Goal: Navigation & Orientation: Find specific page/section

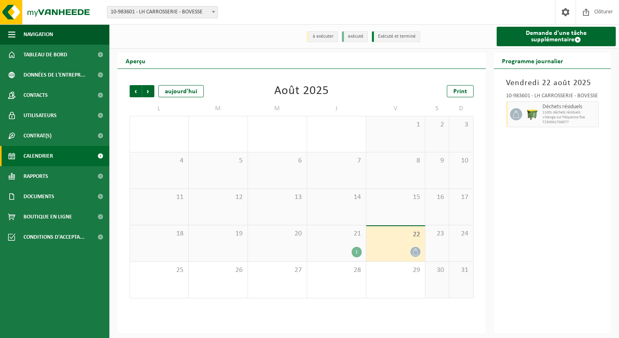
click at [340, 236] on span "21" at bounding box center [336, 233] width 51 height 9
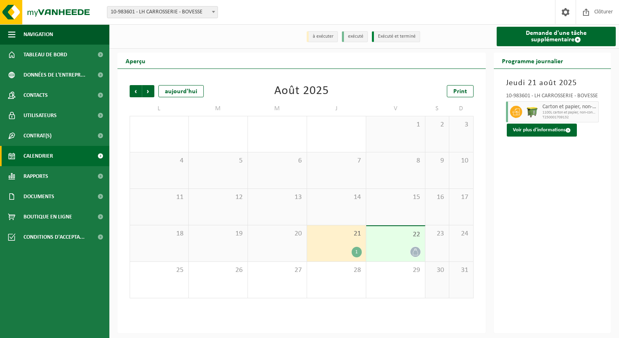
click at [394, 240] on div "22" at bounding box center [395, 243] width 59 height 35
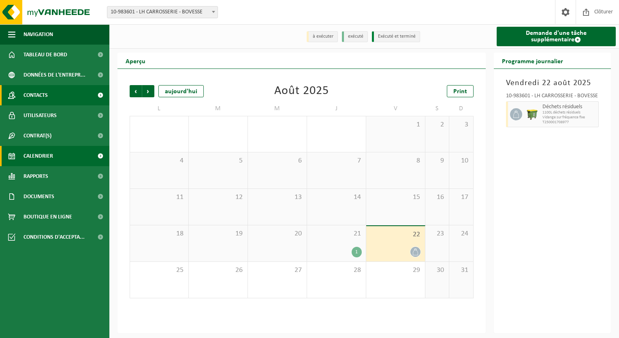
click at [42, 96] on span "Contacts" at bounding box center [36, 95] width 24 height 20
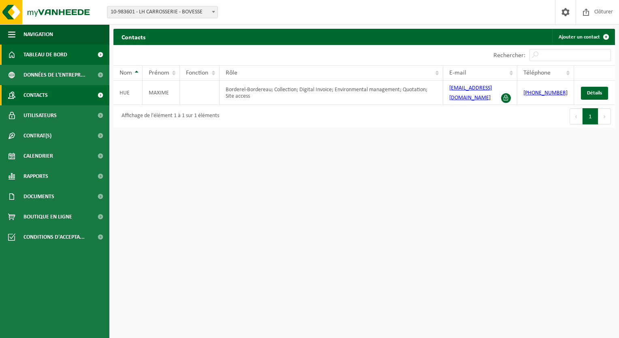
click at [42, 59] on span "Tableau de bord" at bounding box center [46, 55] width 44 height 20
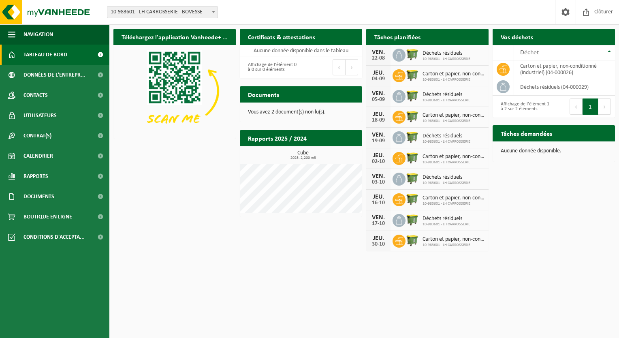
click at [437, 53] on span "Déchets résiduels" at bounding box center [447, 53] width 48 height 6
click at [416, 50] on img at bounding box center [413, 54] width 14 height 14
click at [404, 51] on span at bounding box center [399, 55] width 13 height 13
click at [379, 56] on div "22-08" at bounding box center [378, 59] width 16 height 6
click at [66, 140] on link "Contrat(s)" at bounding box center [54, 136] width 109 height 20
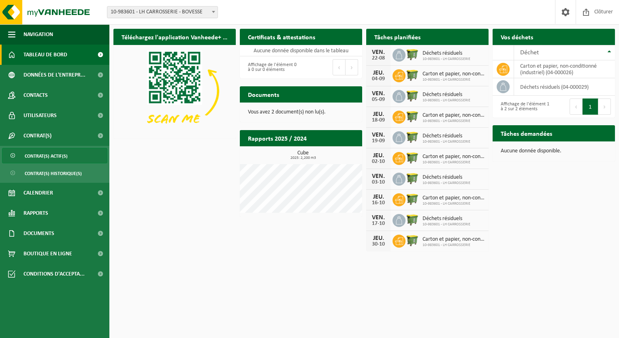
click at [98, 160] on link "Contrat(s) actif(s)" at bounding box center [54, 155] width 105 height 15
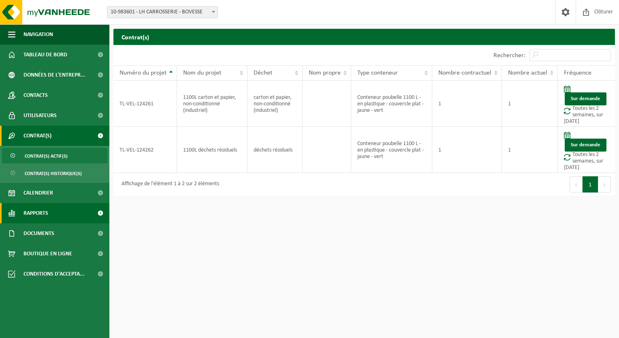
click at [58, 212] on link "Rapports" at bounding box center [54, 213] width 109 height 20
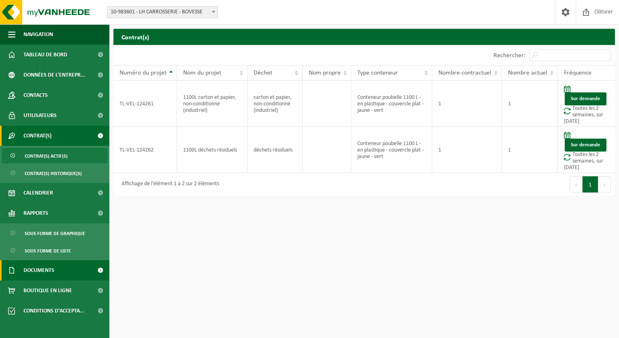
click at [70, 269] on link "Documents" at bounding box center [54, 270] width 109 height 20
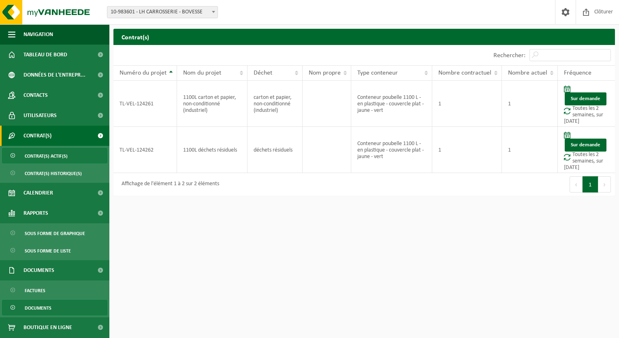
click at [84, 307] on link "Documents" at bounding box center [54, 307] width 105 height 15
